Goal: Task Accomplishment & Management: Manage account settings

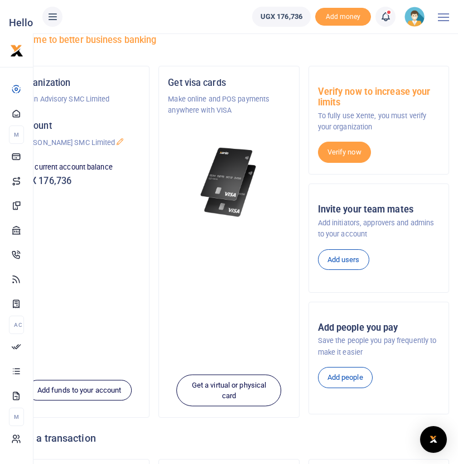
scroll to position [33, 0]
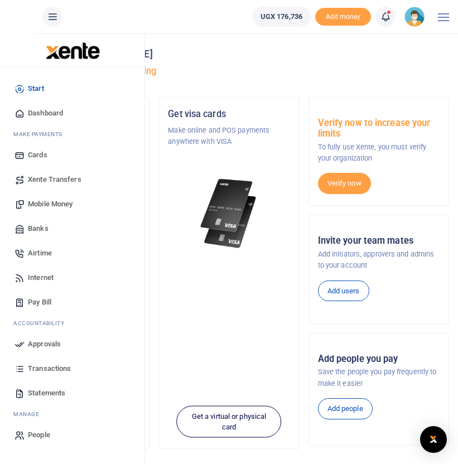
click at [36, 339] on span "Approvals" at bounding box center [44, 344] width 33 height 11
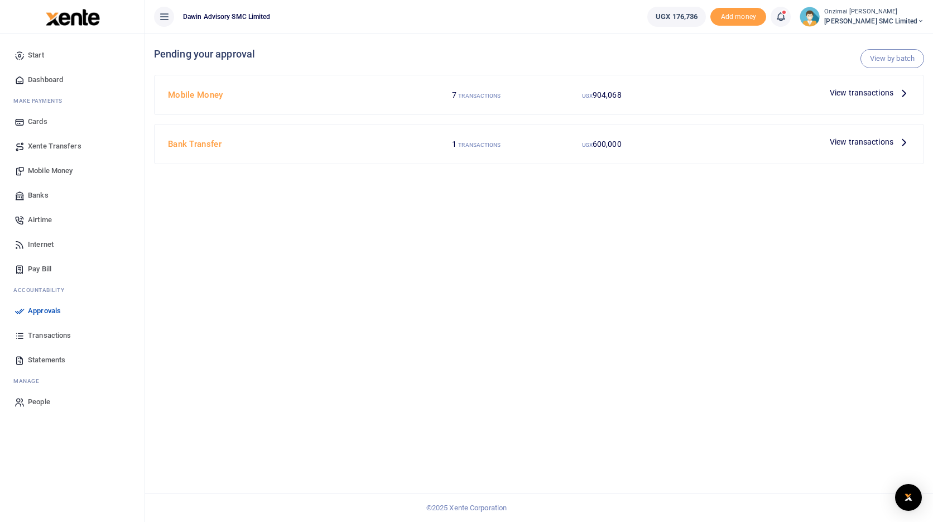
click at [457, 92] on span "View transactions" at bounding box center [861, 92] width 64 height 12
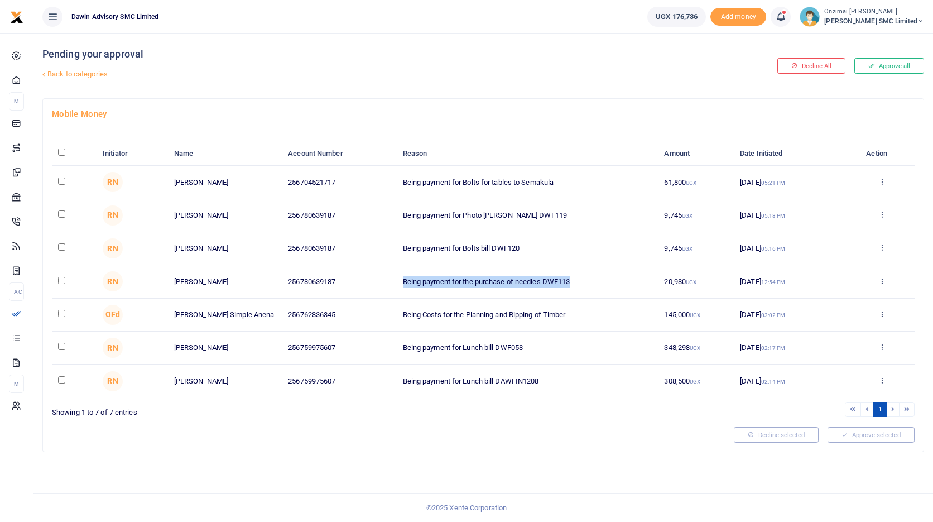
drag, startPoint x: 579, startPoint y: 282, endPoint x: 563, endPoint y: 272, distance: 18.7
click at [563, 272] on td "Being payment for the purchase of needles DWF113" at bounding box center [527, 281] width 262 height 33
click at [60, 180] on input "checkbox" at bounding box center [61, 180] width 7 height 7
checkbox input "true"
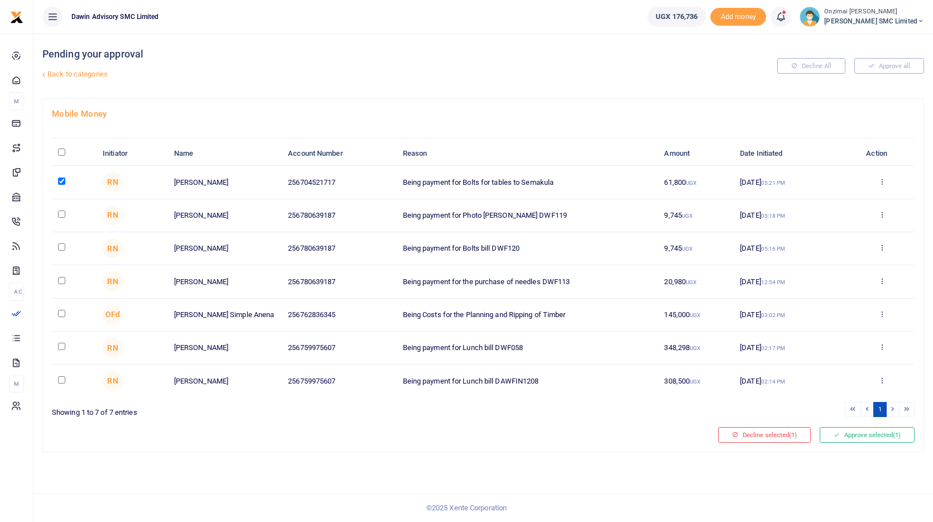
click at [62, 176] on td at bounding box center [74, 182] width 45 height 33
click at [63, 213] on input "checkbox" at bounding box center [61, 213] width 7 height 7
checkbox input "true"
click at [61, 178] on input "checkbox" at bounding box center [61, 180] width 7 height 7
checkbox input "false"
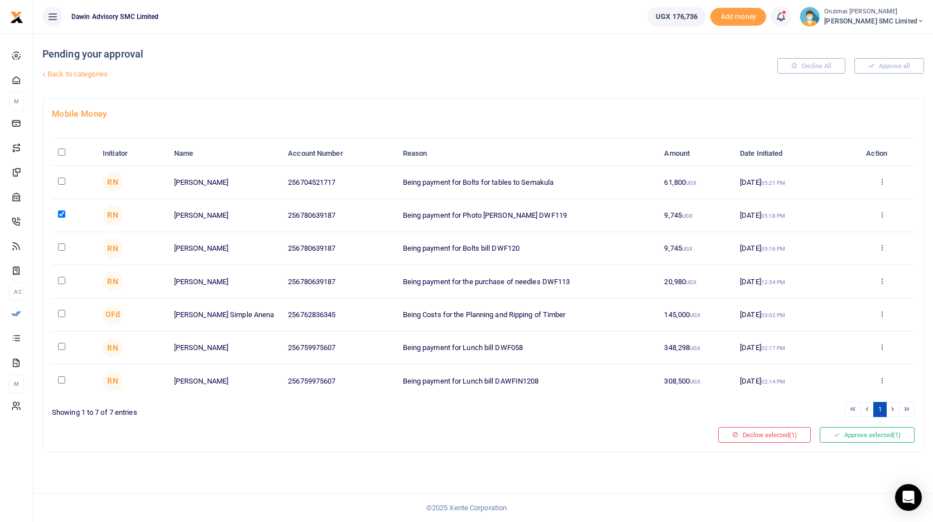
click at [61, 212] on input "checkbox" at bounding box center [61, 213] width 7 height 7
checkbox input "false"
click at [60, 278] on input "checkbox" at bounding box center [61, 280] width 7 height 7
checkbox input "true"
click at [737, 431] on button "Decline selected (1)" at bounding box center [764, 435] width 93 height 16
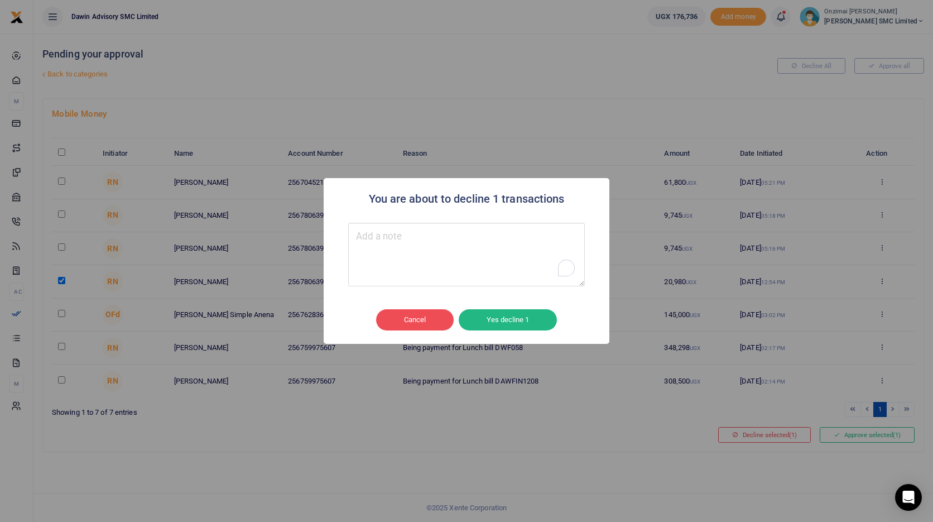
click at [425, 254] on textarea "To enrich screen reader interactions, please activate Accessibility in Grammarl…" at bounding box center [466, 255] width 236 height 64
type textarea "P"
click at [390, 256] on textarea "To enrich screen reader interactions, please activate Accessibility in Grammarl…" at bounding box center [466, 255] width 236 height 64
type textarea "T"
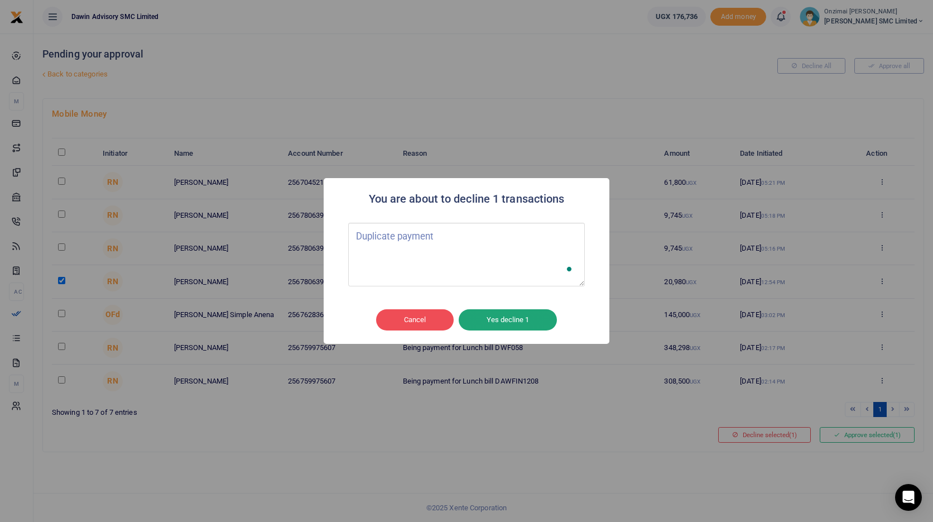
type textarea "Duplicate payment"
click at [490, 317] on button "Yes decline 1" at bounding box center [507, 319] width 98 height 21
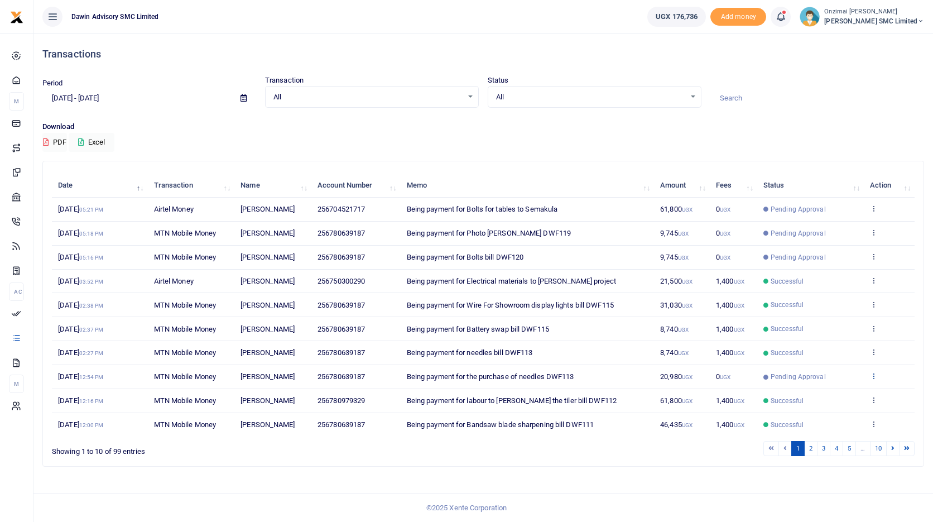
click at [873, 378] on icon at bounding box center [873, 375] width 7 height 8
click at [648, 446] on ul "1 2 3 4 5 … 10" at bounding box center [665, 448] width 499 height 15
click at [875, 376] on icon at bounding box center [873, 375] width 7 height 8
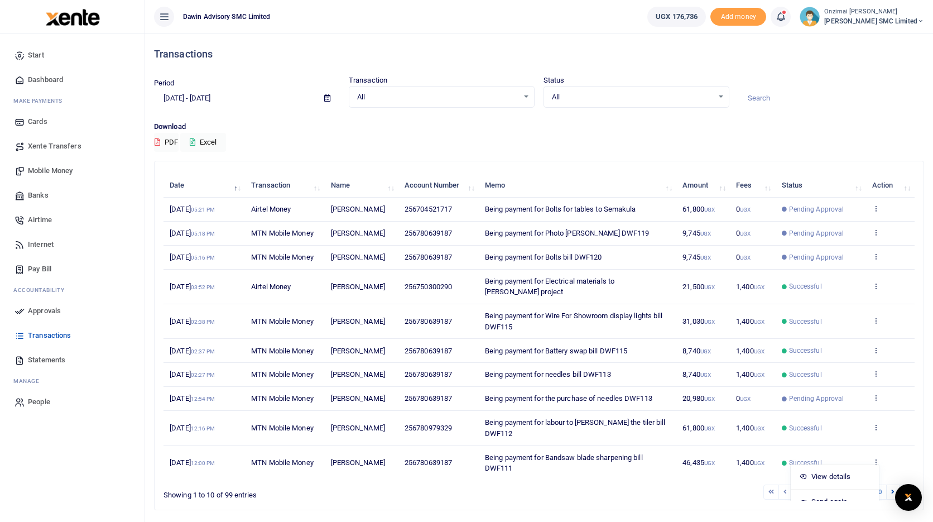
click at [50, 306] on span "Approvals" at bounding box center [44, 310] width 33 height 11
click at [49, 308] on span "Approvals" at bounding box center [44, 310] width 33 height 11
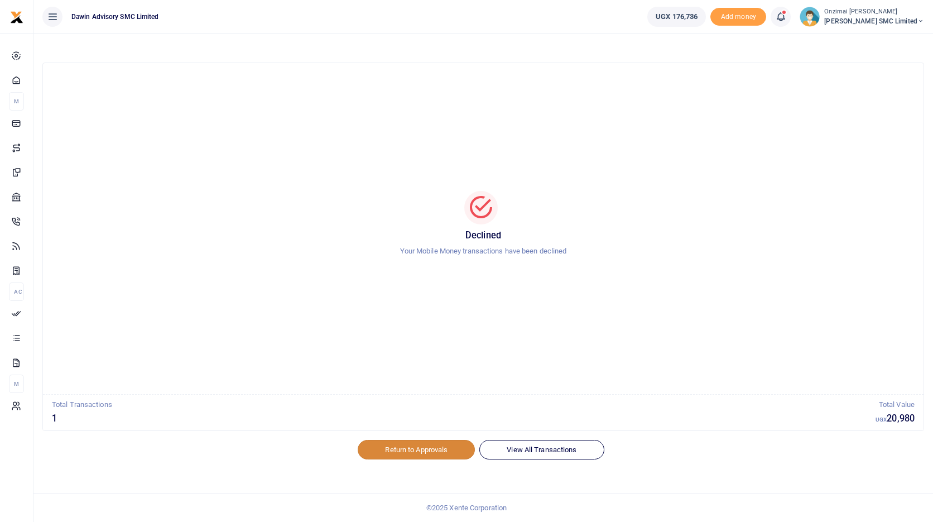
click at [433, 454] on link "Return to Approvals" at bounding box center [416, 449] width 117 height 19
click at [431, 451] on link "Return to Approvals" at bounding box center [416, 449] width 117 height 19
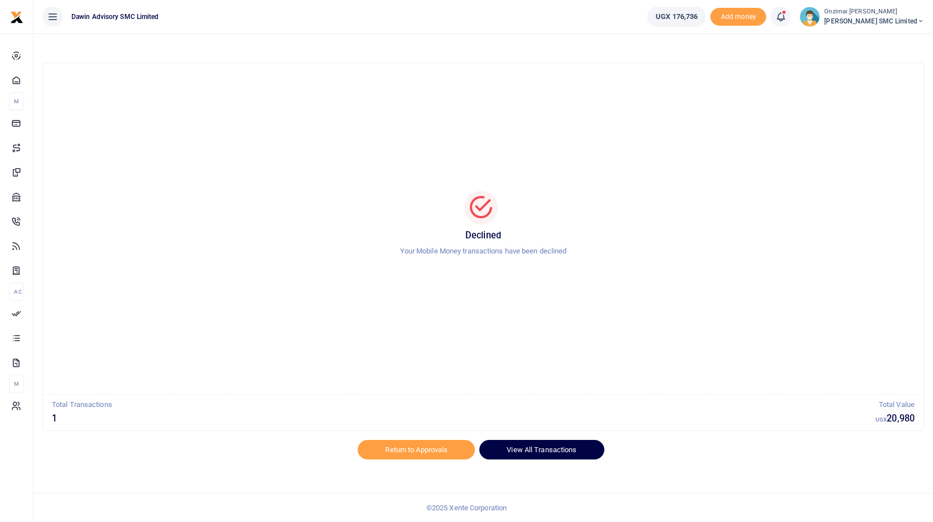
click at [529, 455] on link "View All Transactions" at bounding box center [541, 449] width 124 height 19
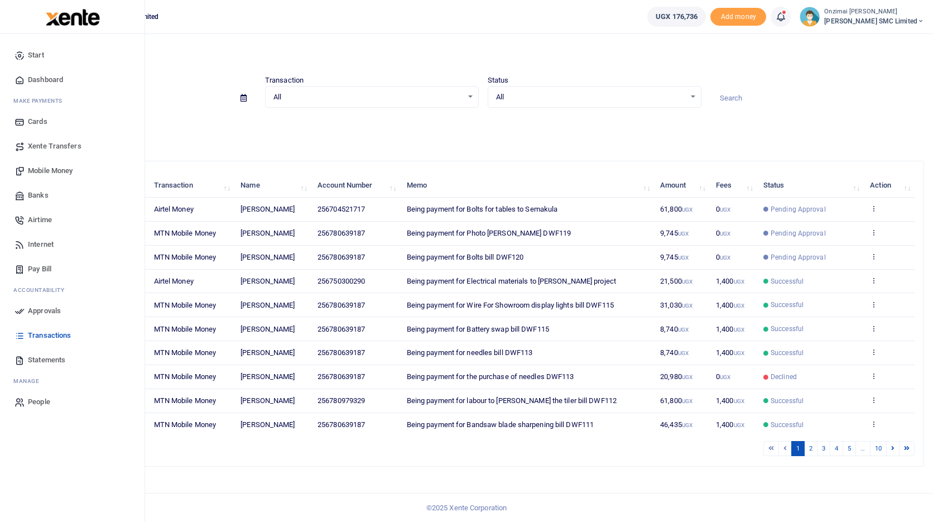
click at [39, 311] on span "Approvals" at bounding box center [44, 310] width 33 height 11
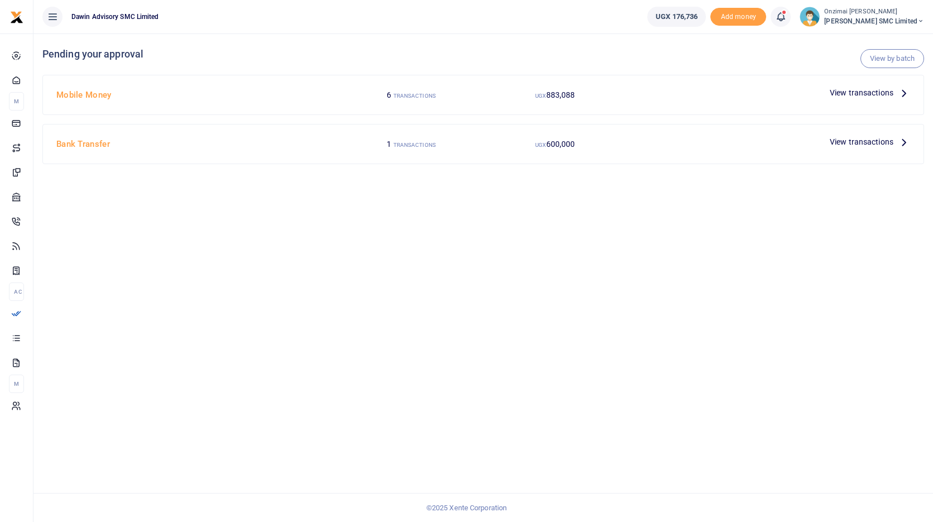
click at [852, 103] on div "View transactions" at bounding box center [770, 94] width 287 height 21
click at [855, 100] on div "View transactions" at bounding box center [869, 92] width 89 height 17
click at [865, 96] on span "View transactions" at bounding box center [861, 92] width 64 height 12
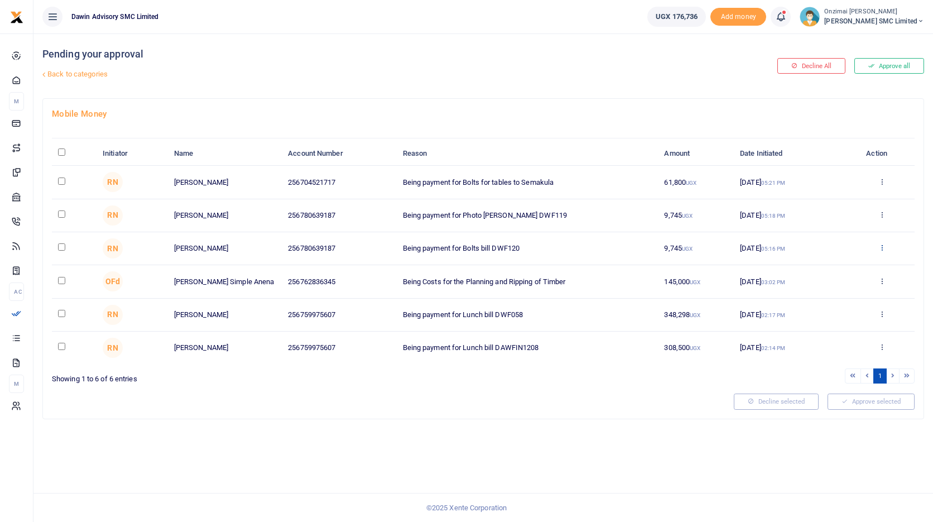
click at [881, 249] on icon at bounding box center [881, 247] width 7 height 8
click at [824, 294] on link "Decline" at bounding box center [841, 291] width 88 height 16
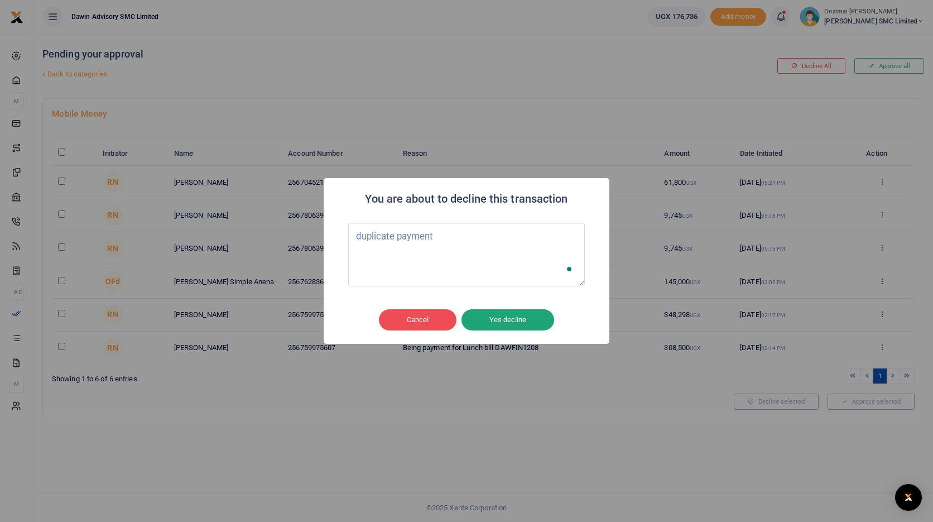
type textarea "duplicate payment"
click at [521, 324] on button "Yes decline" at bounding box center [507, 319] width 93 height 21
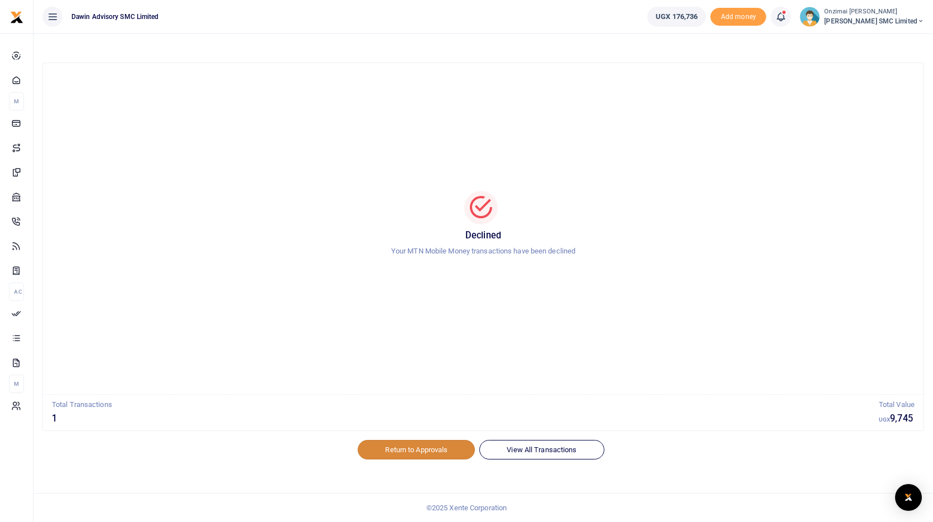
click at [415, 449] on link "Return to Approvals" at bounding box center [416, 449] width 117 height 19
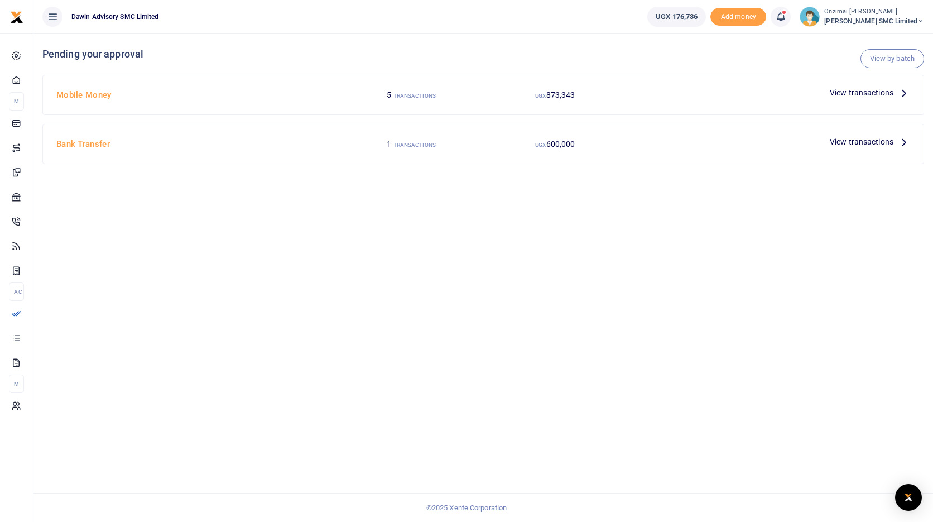
click at [865, 94] on span "View transactions" at bounding box center [861, 92] width 64 height 12
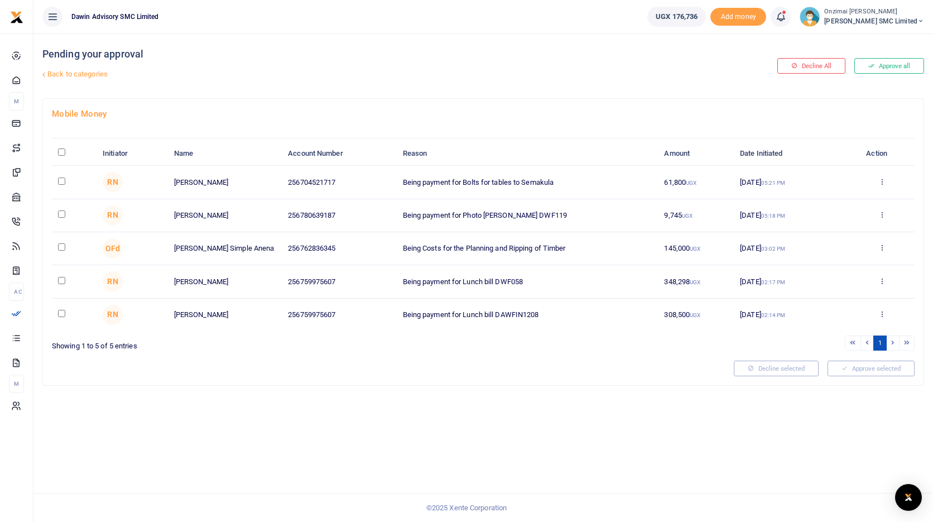
click at [61, 182] on input "checkbox" at bounding box center [61, 180] width 7 height 7
checkbox input "true"
click at [62, 212] on input "checkbox" at bounding box center [61, 213] width 7 height 7
checkbox input "true"
click at [839, 365] on button "Approve selected (2)" at bounding box center [866, 368] width 95 height 16
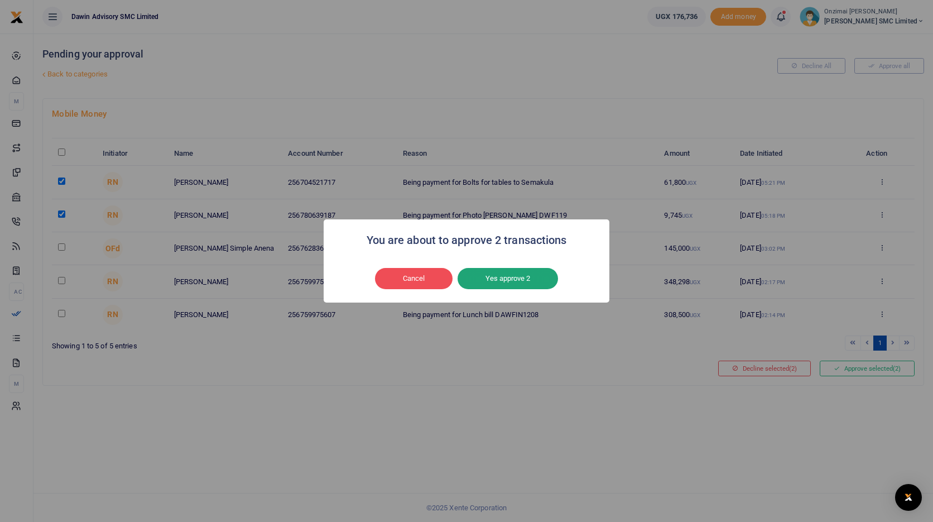
click at [513, 287] on button "Yes approve 2" at bounding box center [507, 278] width 100 height 21
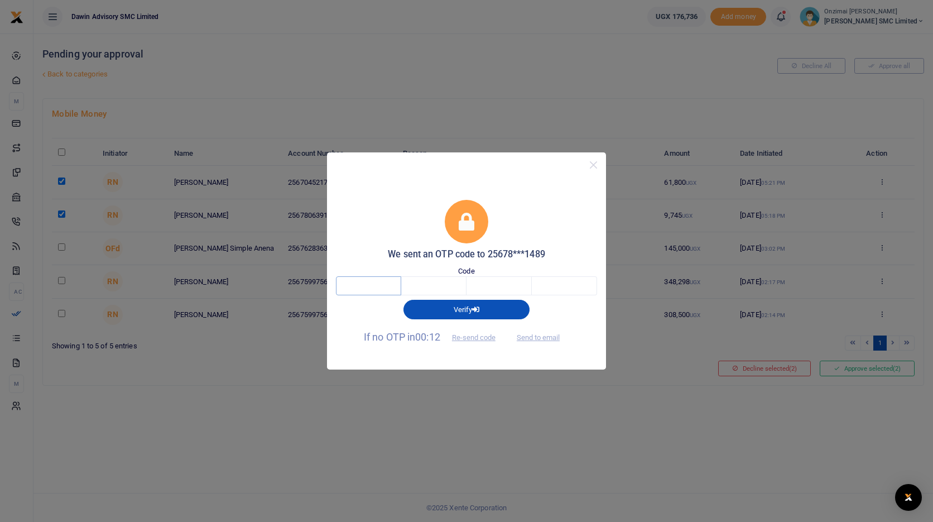
click at [379, 294] on input "text" at bounding box center [368, 285] width 65 height 19
type input "5"
type input "0"
type input "2"
type input "5"
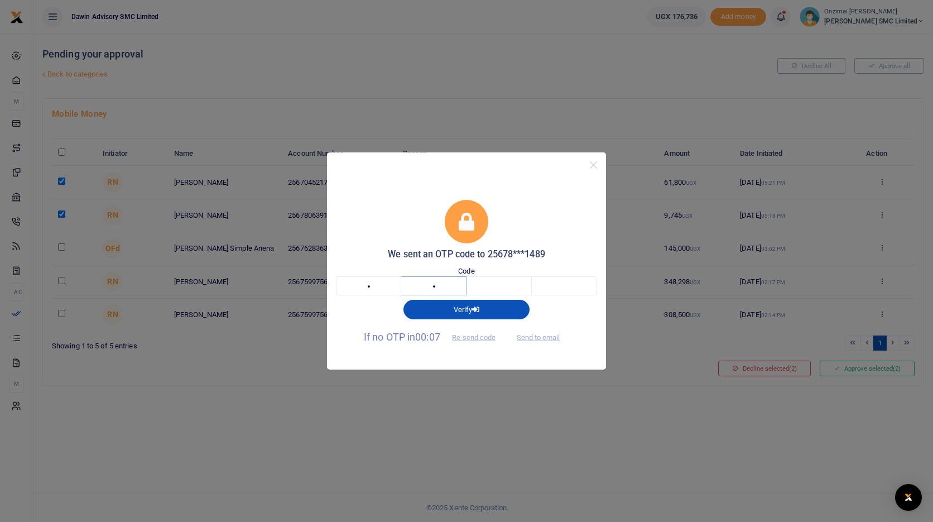
type input "0"
type input "2"
type input "0"
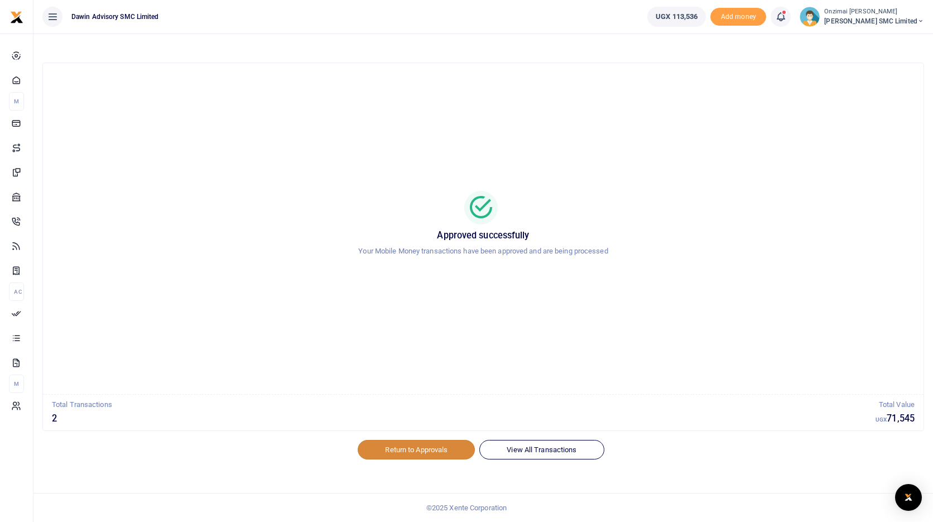
click at [419, 448] on link "Return to Approvals" at bounding box center [416, 449] width 117 height 19
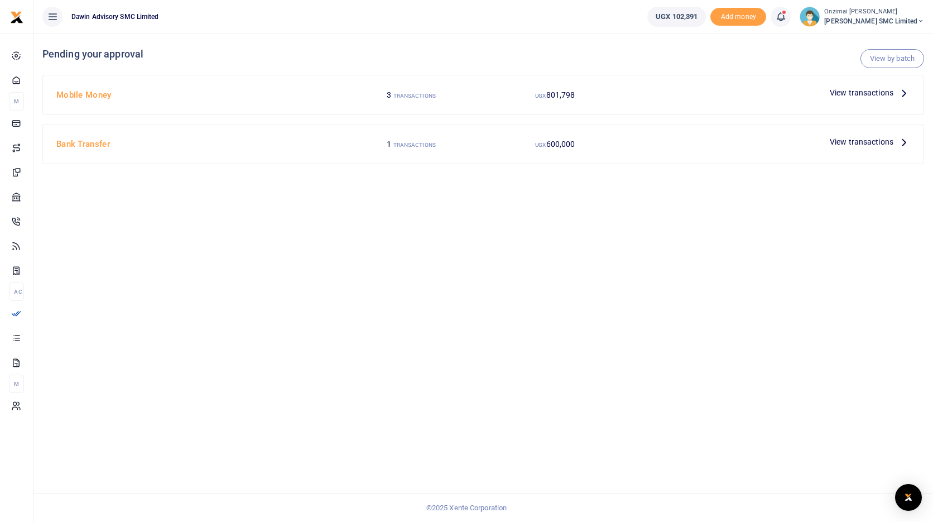
click at [865, 93] on span "View transactions" at bounding box center [861, 92] width 64 height 12
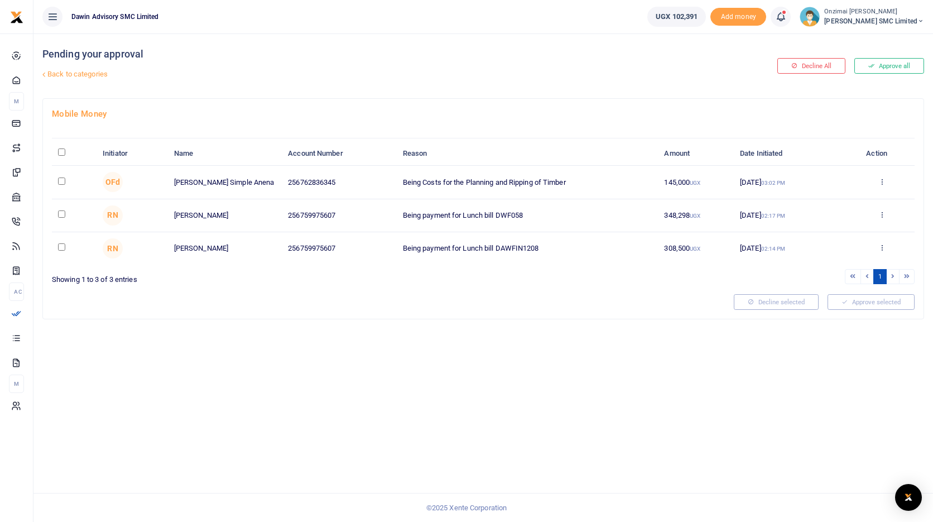
click at [59, 181] on input "checkbox" at bounding box center [61, 180] width 7 height 7
checkbox input "true"
click at [753, 300] on button "Decline selected (1)" at bounding box center [764, 302] width 93 height 16
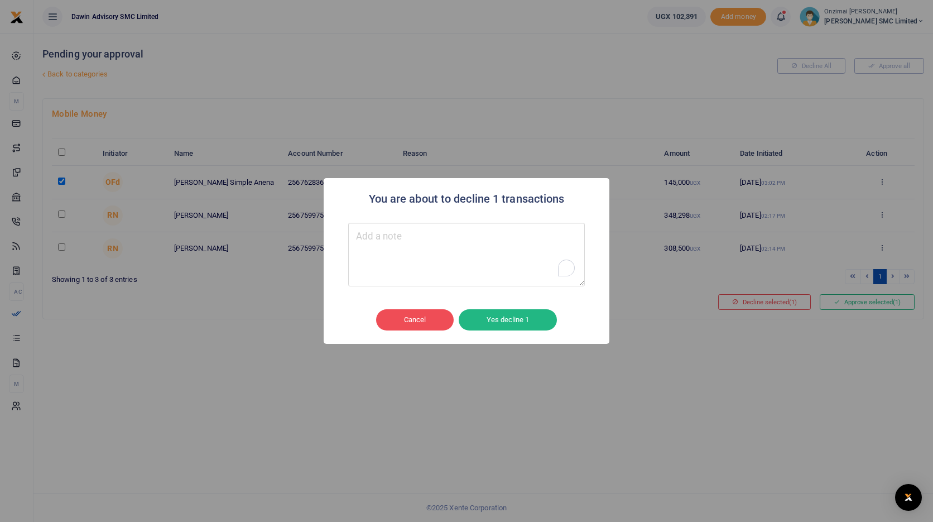
click at [418, 258] on textarea "To enrich screen reader interactions, please activate Accessibility in Grammarl…" at bounding box center [466, 255] width 236 height 64
type textarea "duplicate payment"
click at [484, 315] on button "Yes decline 1" at bounding box center [507, 319] width 98 height 21
